Goal: Transaction & Acquisition: Obtain resource

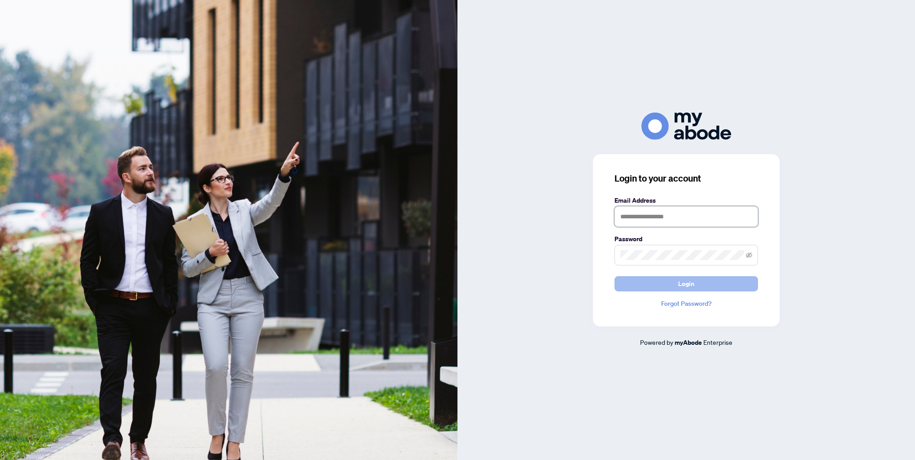
type input "**********"
click at [684, 282] on span "Login" at bounding box center [686, 284] width 16 height 14
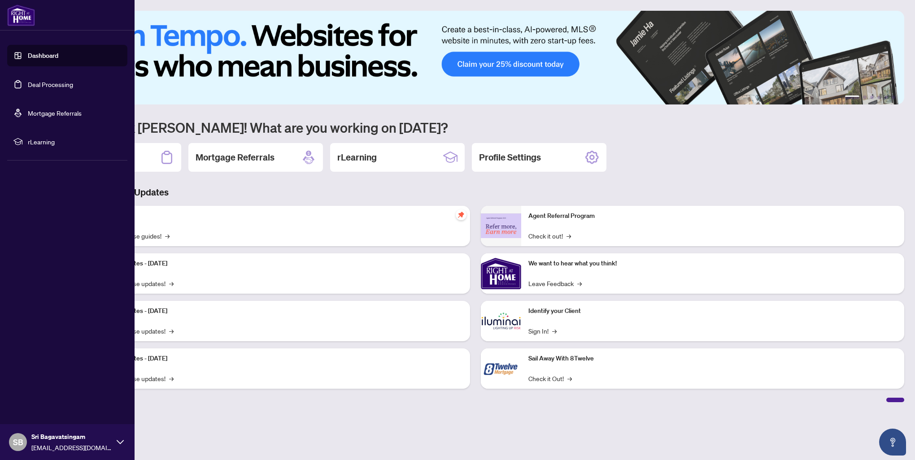
click at [32, 58] on link "Dashboard" at bounding box center [43, 56] width 30 height 8
click at [37, 85] on link "Deal Processing" at bounding box center [50, 84] width 45 height 8
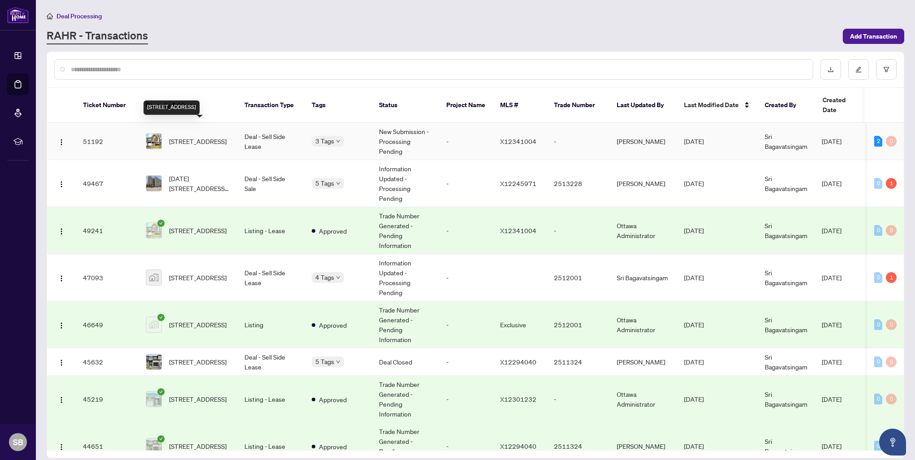
click at [206, 136] on span "[STREET_ADDRESS]" at bounding box center [197, 141] width 57 height 10
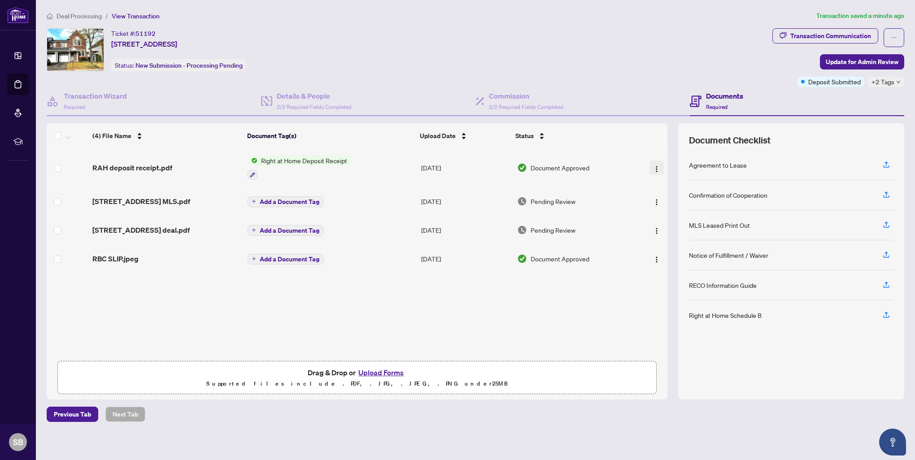
click at [653, 167] on img "button" at bounding box center [656, 168] width 7 height 7
click at [672, 185] on span "View Document" at bounding box center [697, 184] width 86 height 10
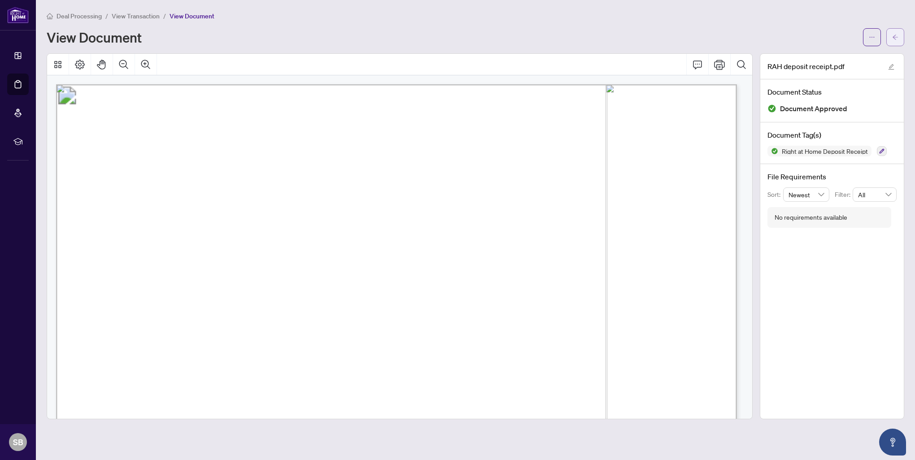
click at [898, 35] on button "button" at bounding box center [895, 37] width 18 height 18
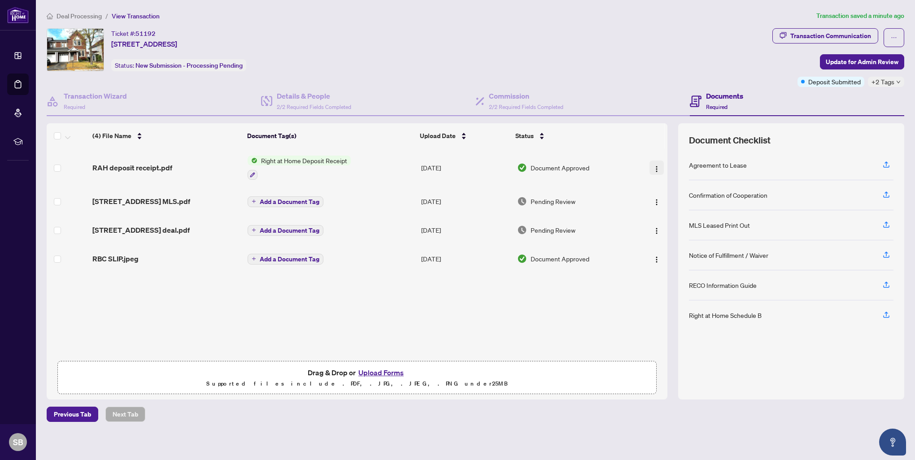
click at [654, 165] on img "button" at bounding box center [656, 168] width 7 height 7
click at [667, 210] on span "Download" at bounding box center [697, 213] width 86 height 10
